Goal: Transaction & Acquisition: Purchase product/service

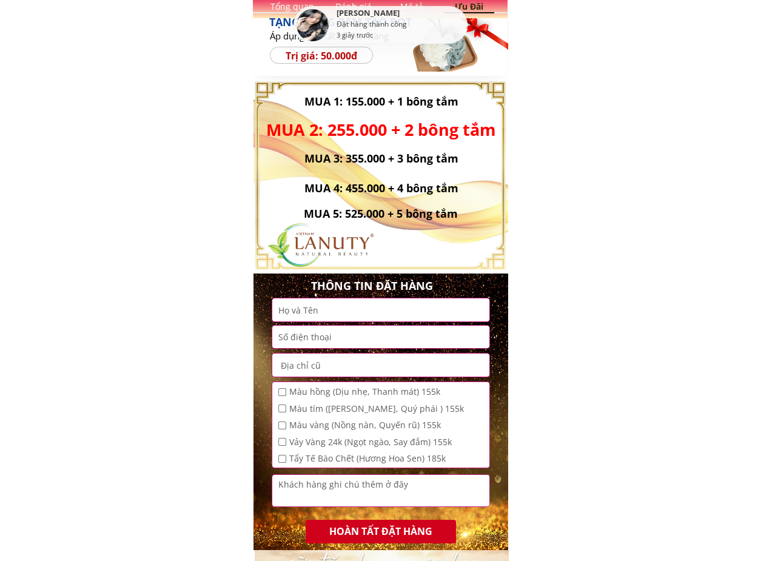
scroll to position [424, 0]
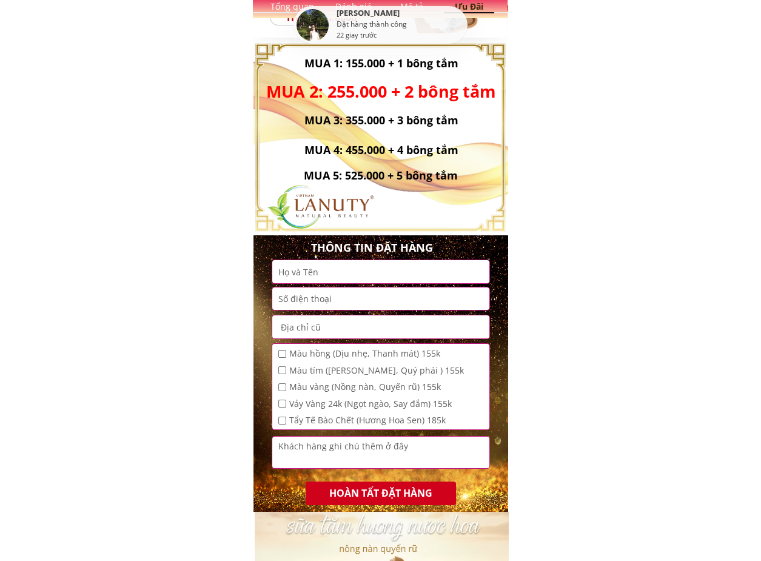
click at [286, 352] on div "Màu hồng (Dịu nhẹ, Thanh mát) 155k" at bounding box center [370, 353] width 185 height 13
click at [282, 353] on input "checkbox" at bounding box center [282, 354] width 8 height 8
checkbox input "true"
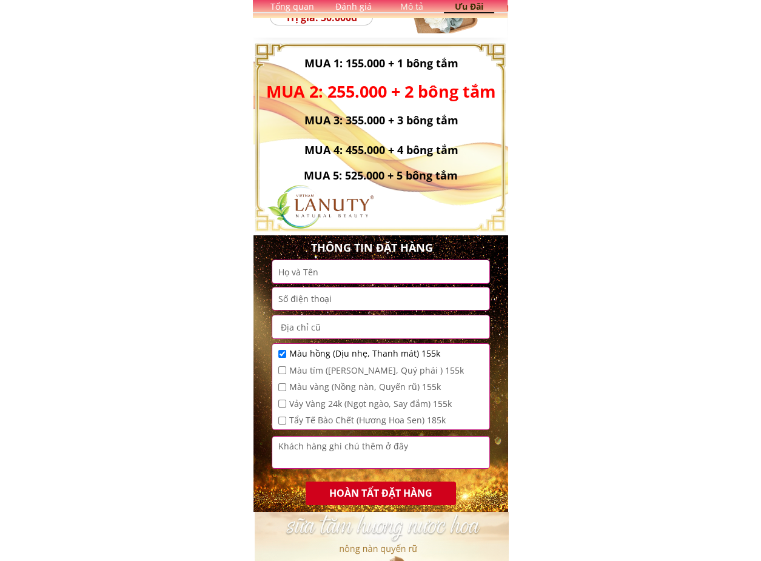
click at [281, 370] on input "checkbox" at bounding box center [282, 370] width 8 height 8
checkbox input "true"
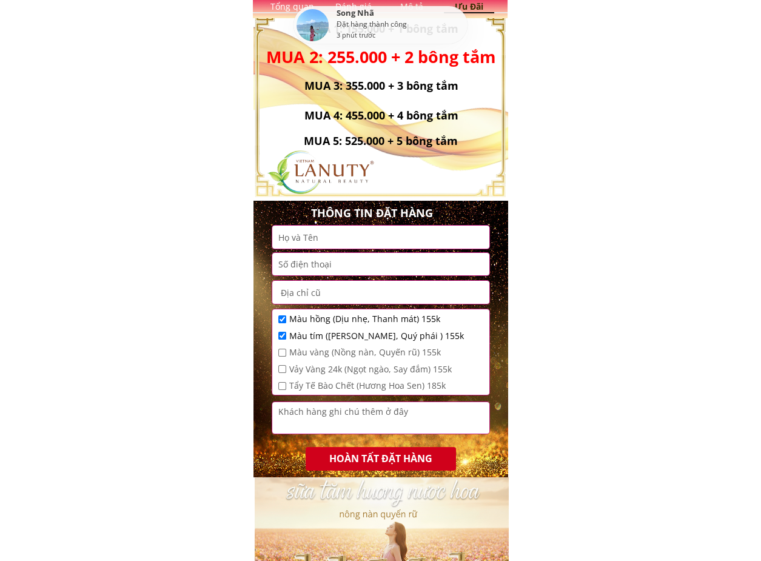
scroll to position [485, 0]
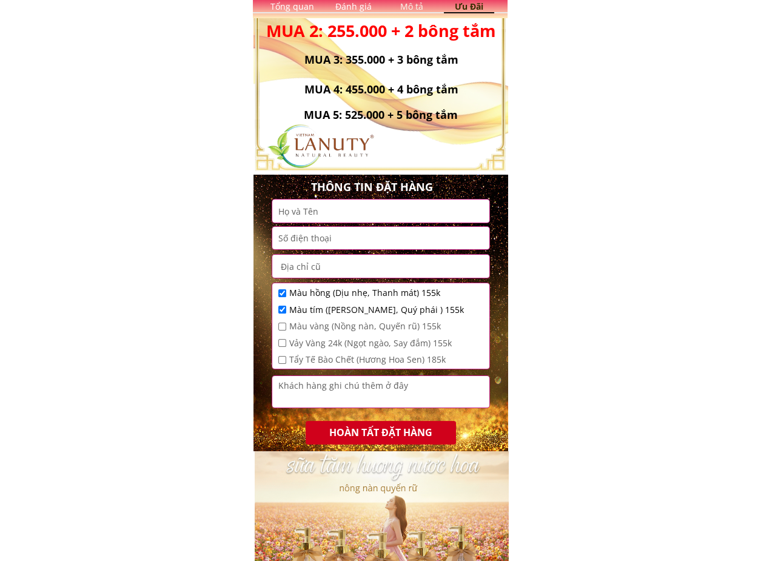
click at [280, 327] on input "checkbox" at bounding box center [282, 326] width 8 height 8
checkbox input "true"
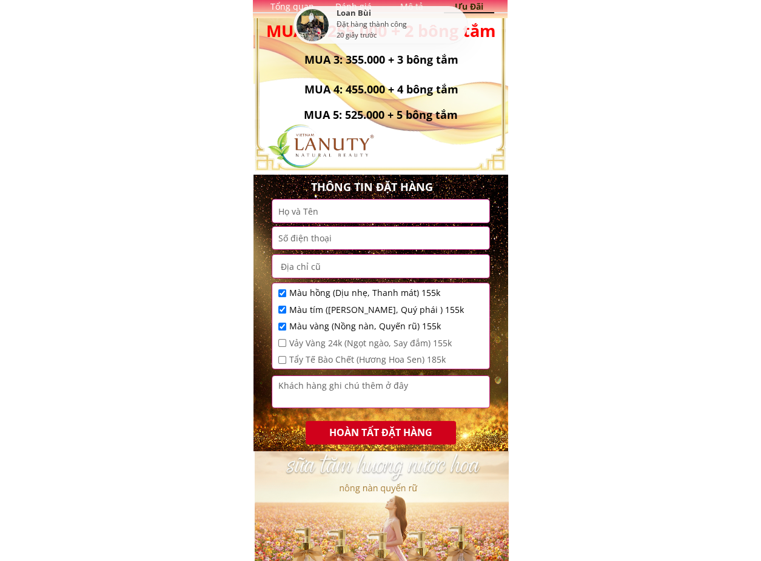
click at [283, 342] on input "checkbox" at bounding box center [282, 343] width 8 height 8
checkbox input "true"
click at [279, 292] on input "checkbox" at bounding box center [282, 293] width 8 height 8
checkbox input "false"
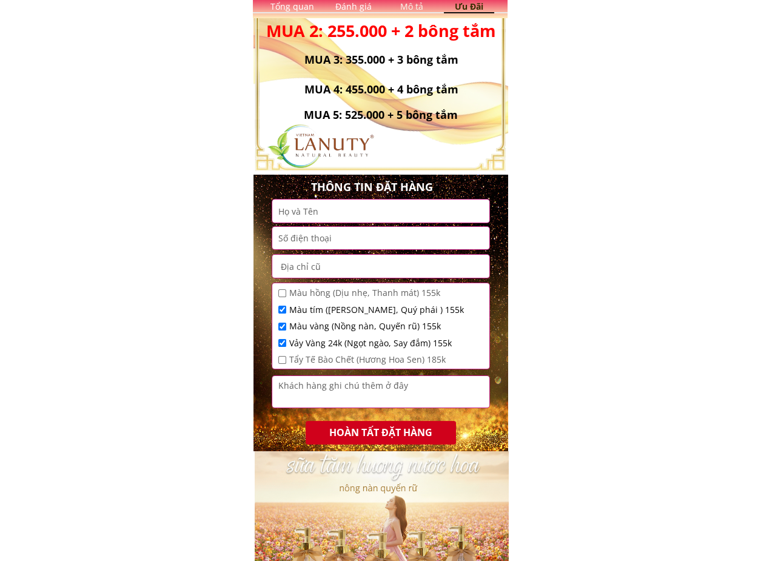
click at [360, 395] on textarea at bounding box center [380, 392] width 211 height 32
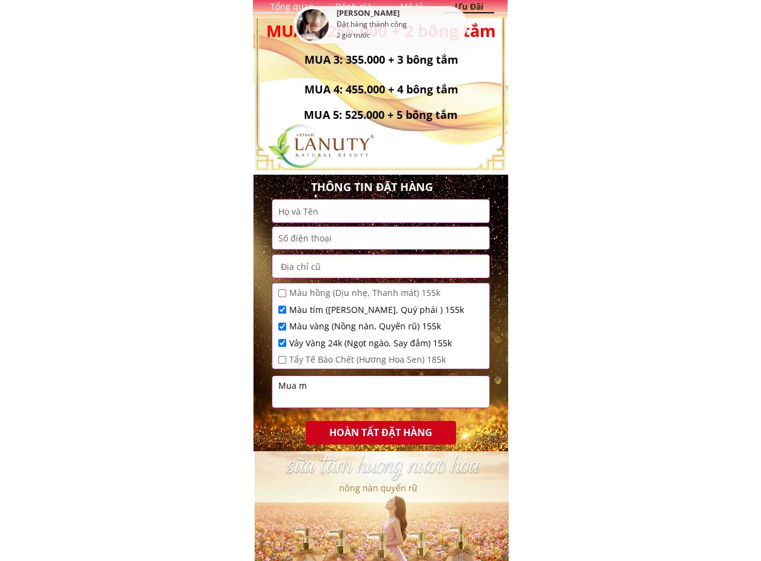
paste textarea "ô"
paste textarea "ình"
paste textarea "ô"
paste textarea "ốn"
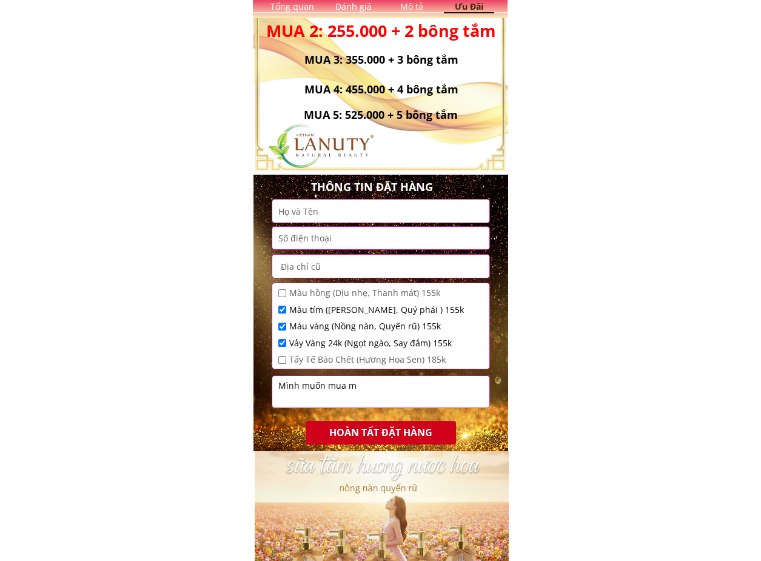
paste textarea "ô"
paste textarea "ỗi"
paste textarea "àu"
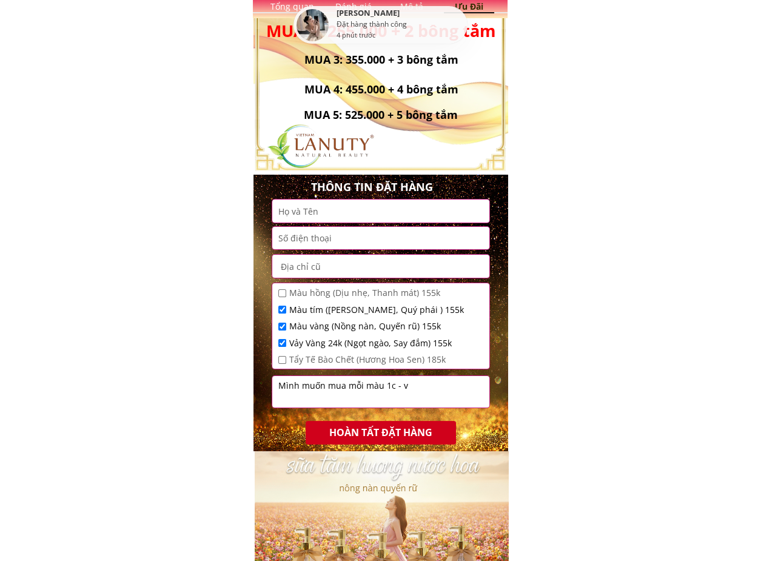
paste textarea "à"
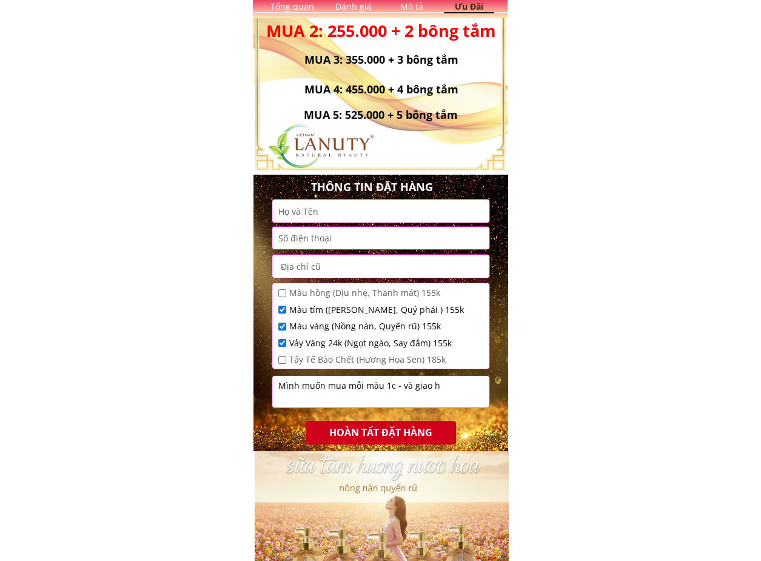
paste textarea "àng"
paste textarea "ơ"
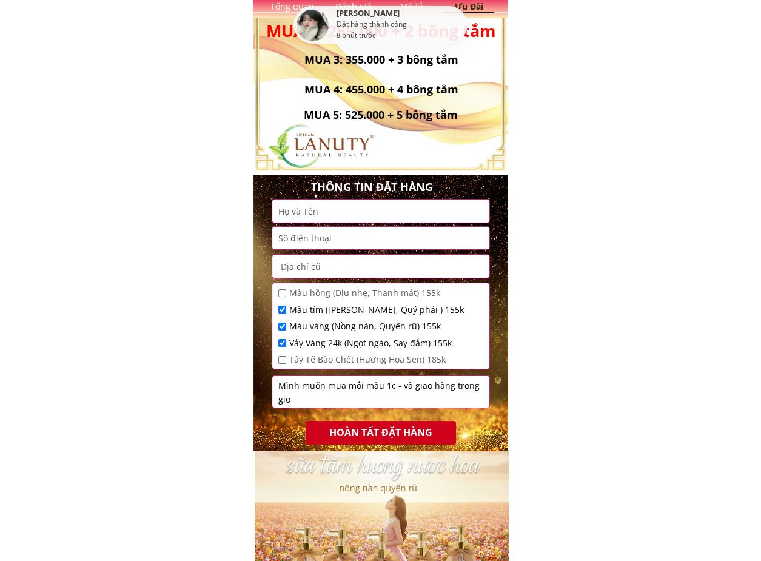
paste textarea "ơ"
paste textarea "ờ"
paste textarea "ành"
paste textarea "ính"
type textarea "Mình muốn mua mỗi màu 1c - và giao hàng trong giờ hành chính"
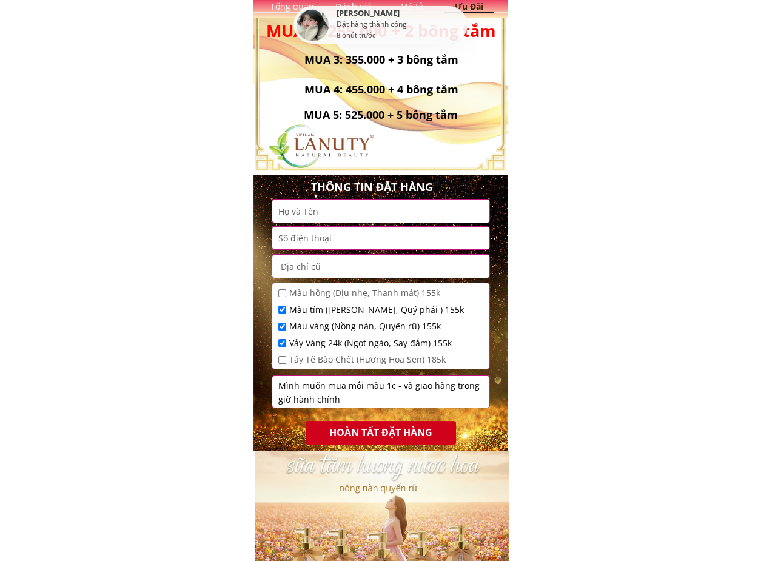
click at [353, 212] on input "text" at bounding box center [380, 210] width 211 height 22
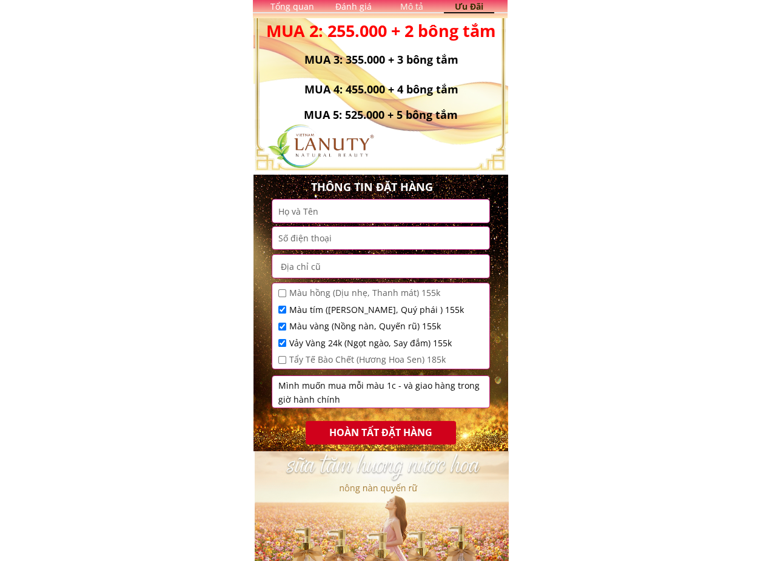
type input "[PERSON_NAME]"
type input "0983814517"
click at [470, 266] on input "Siêu thị điện máy HC, Quốc lộ 3 thị trấn [GEOGRAPHIC_DATA]" at bounding box center [380, 266] width 211 height 23
click at [476, 267] on input "Siêu thị điện máy HC, Quốc lộ 3 thị trấn [GEOGRAPHIC_DATA]" at bounding box center [380, 266] width 211 height 23
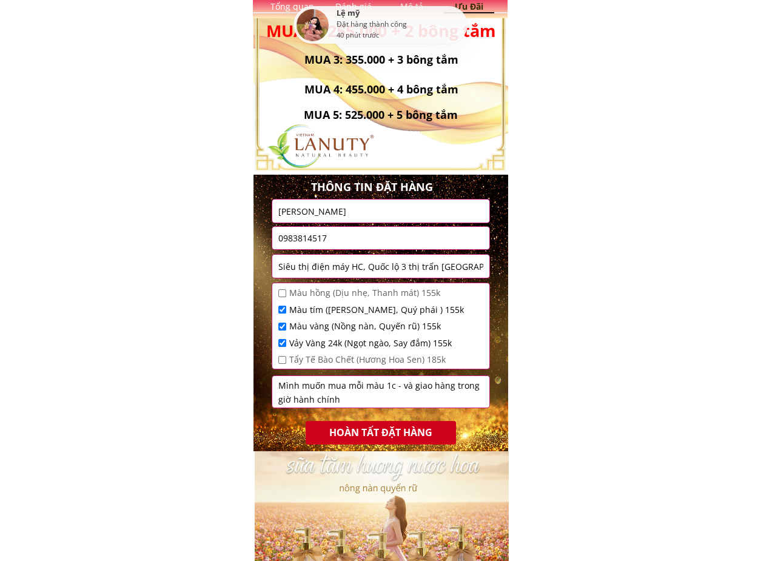
scroll to position [0, 0]
paste input "ê"
paste input "ện"
paste input "Đ"
paste input "ô"
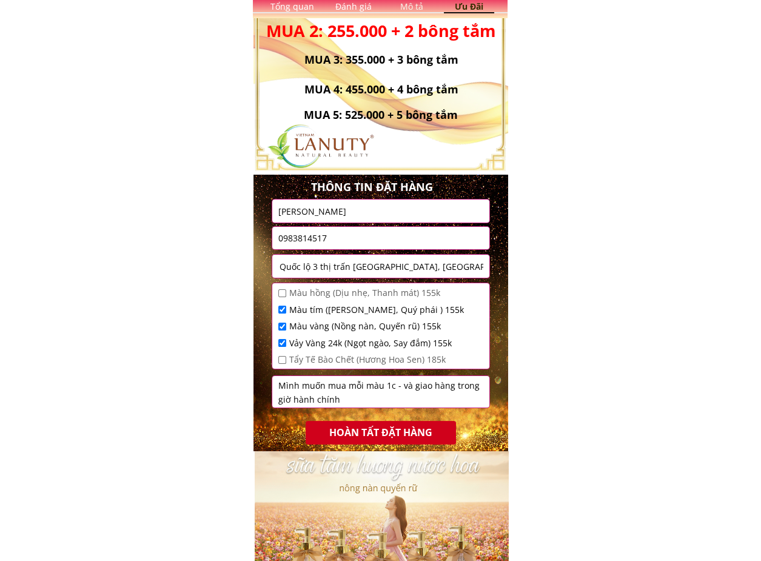
paste input "ô"
paste input "ội"
paste input "à"
paste input "ô"
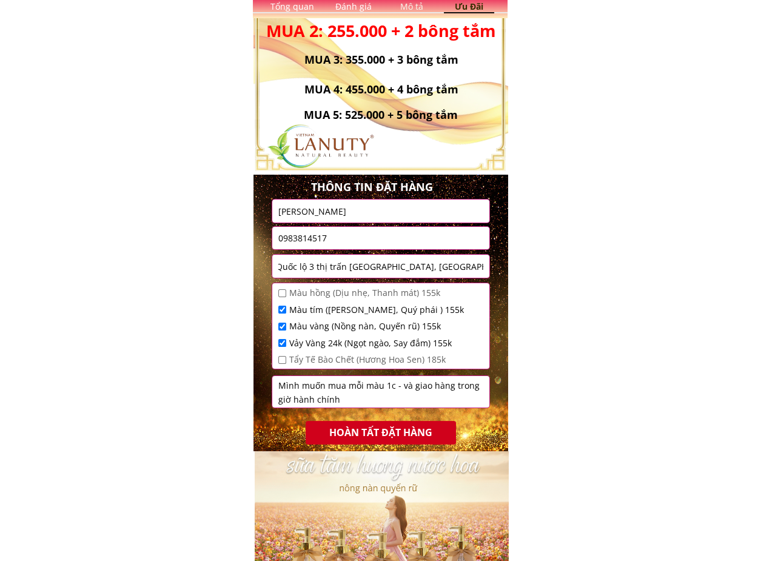
paste input "ội"
type input "Siêu thị điện máy HC, Quốc lộ 3 thị trấn [GEOGRAPHIC_DATA], [GEOGRAPHIC_DATA], …"
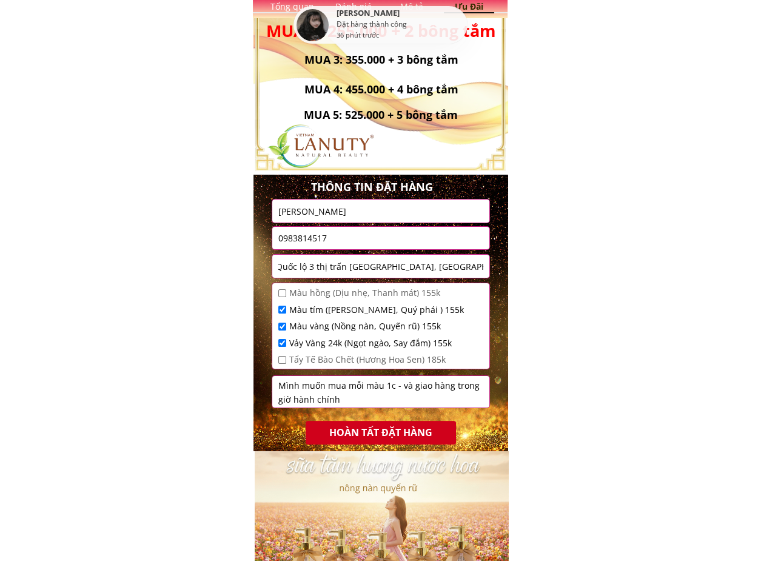
scroll to position [0, 0]
click at [345, 384] on textarea "Mình muốn mua mỗi màu 1c - và giao hàng trong giờ hành chính" at bounding box center [380, 392] width 211 height 32
paste textarea "àu"
paste textarea "ím"
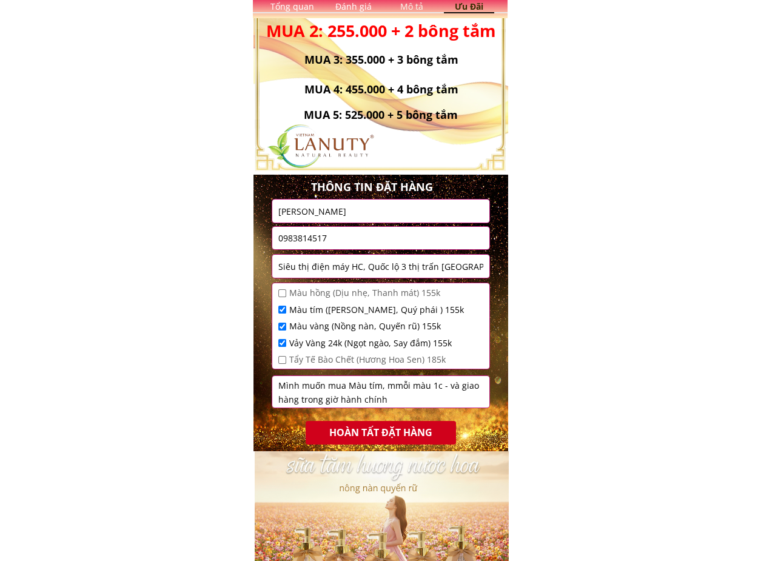
paste textarea "àu"
paste textarea "àng"
paste textarea "à"
paste textarea "ảy"
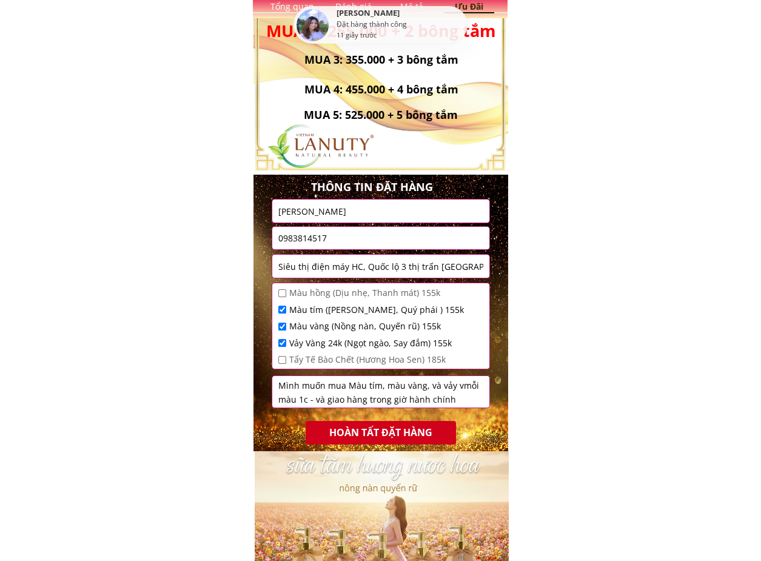
paste textarea "àng"
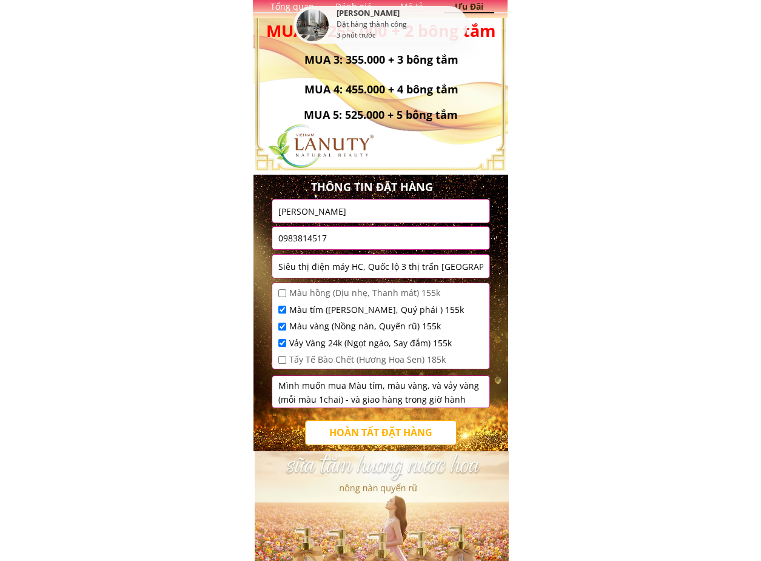
type textarea "Mình muốn mua Màu tím, màu vàng, và vảy vàng (mỗi màu 1chai) - và giao hàng tro…"
click at [398, 427] on p "HOÀN TẤT ĐẶT HÀNG" at bounding box center [380, 433] width 153 height 24
